Goal: Transaction & Acquisition: Purchase product/service

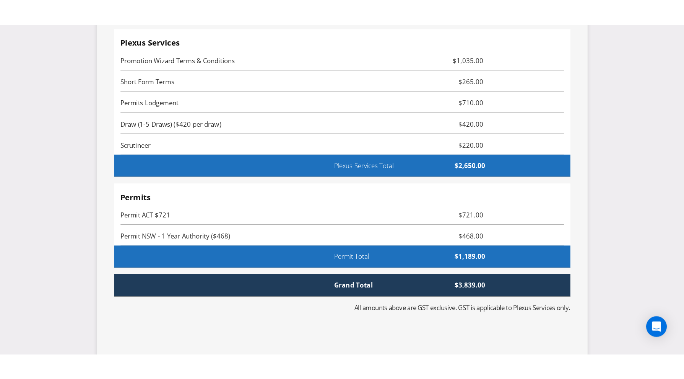
scroll to position [1819, 0]
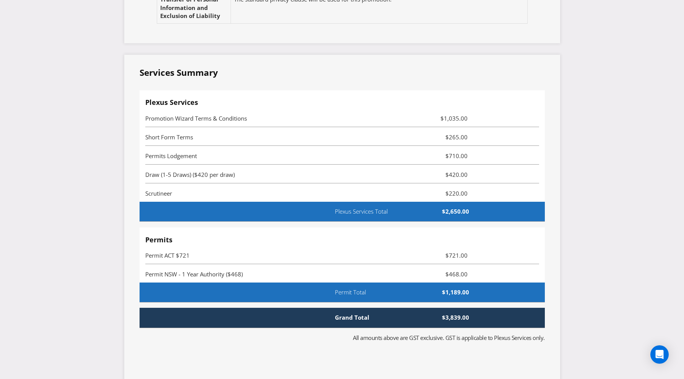
click at [207, 270] on span "Permit NSW - 1 Year Authority ($468)" at bounding box center [194, 274] width 98 height 8
click at [210, 270] on span "Permit NSW - 1 Year Authority ($468)" at bounding box center [194, 274] width 98 height 8
click at [221, 270] on span "Permit NSW - 1 Year Authority ($468)" at bounding box center [194, 274] width 98 height 8
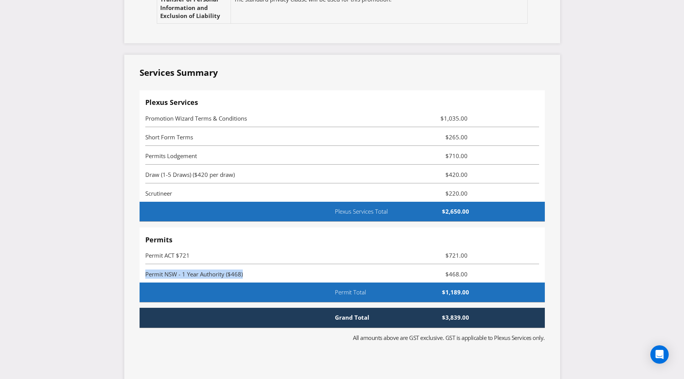
drag, startPoint x: 267, startPoint y: 256, endPoint x: 138, endPoint y: 264, distance: 129.1
click at [138, 264] on div "Services Summary Plexus Services Promotion Wizard Terms & Conditions $1,035.00 …" at bounding box center [342, 219] width 436 height 329
click at [183, 268] on div "Permit NSW - 1 Year Authority ($468) $468.00" at bounding box center [342, 269] width 394 height 3
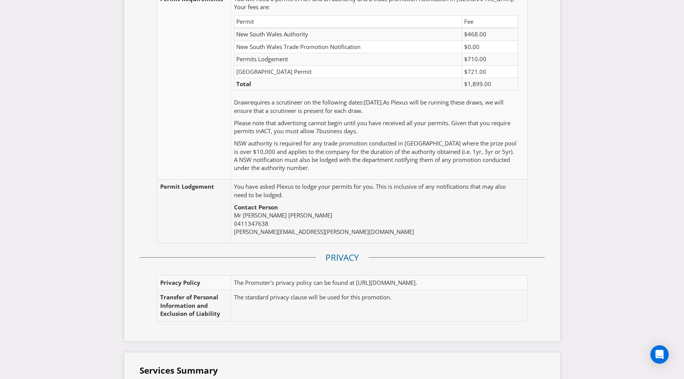
scroll to position [1819, 0]
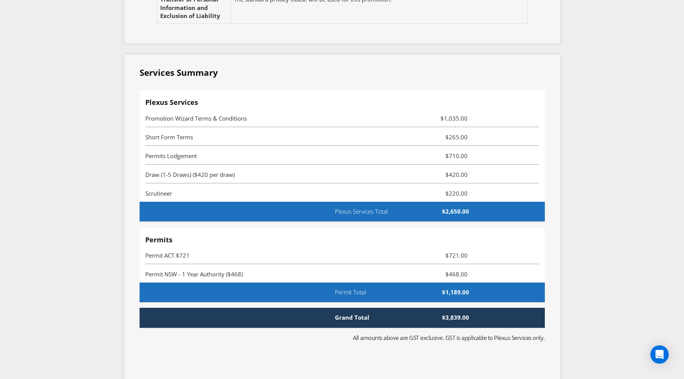
click at [453, 207] on span "$2,650.00" at bounding box center [446, 211] width 58 height 8
click at [454, 207] on span "$2,650.00" at bounding box center [446, 211] width 58 height 8
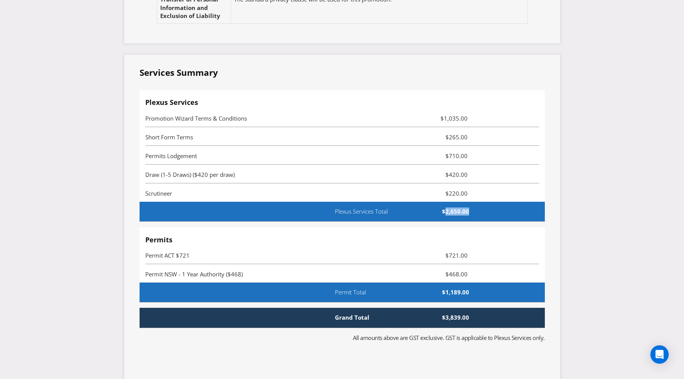
click at [454, 207] on span "$2,650.00" at bounding box center [446, 211] width 58 height 8
click at [467, 204] on div "Plexus Services Total $2,650.00" at bounding box center [342, 212] width 405 height 20
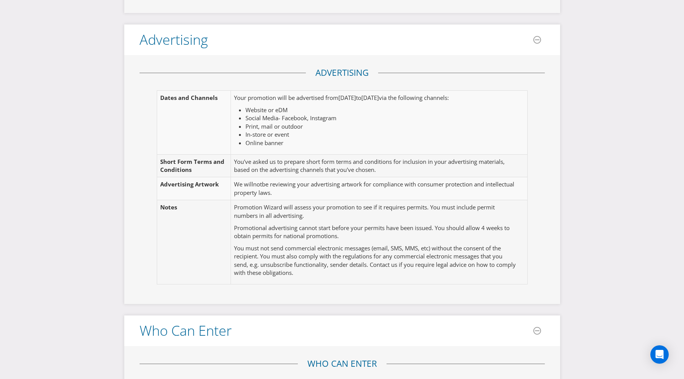
scroll to position [0, 0]
